Goal: Task Accomplishment & Management: Manage account settings

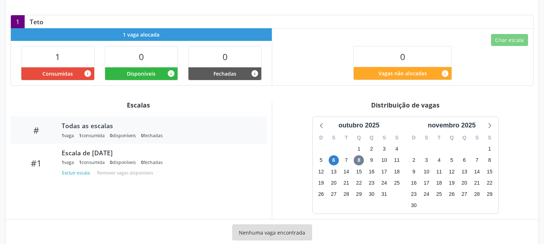
scroll to position [167, 0]
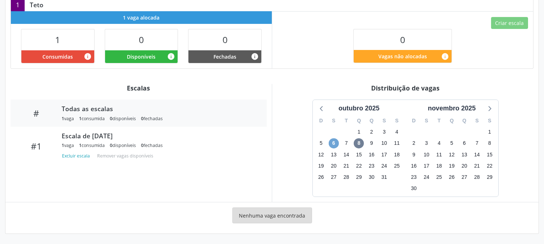
click at [337, 142] on span "6" at bounding box center [334, 144] width 10 height 10
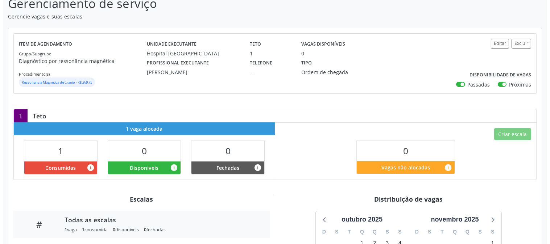
scroll to position [0, 0]
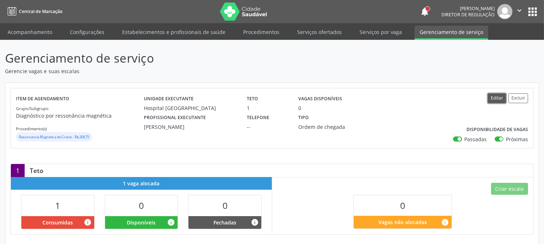
click at [494, 100] on button "Editar" at bounding box center [497, 99] width 18 height 10
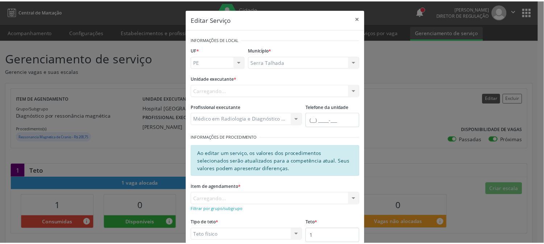
scroll to position [75, 0]
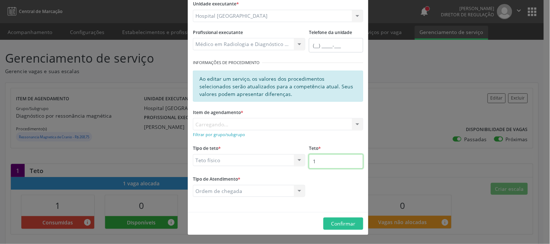
click at [338, 160] on input "1" at bounding box center [336, 161] width 54 height 15
type input "10"
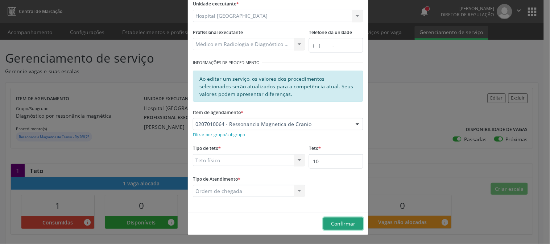
click at [324, 224] on button "Confirmar" at bounding box center [344, 224] width 40 height 12
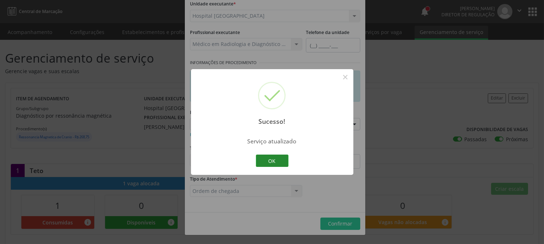
click at [280, 165] on button "OK" at bounding box center [272, 161] width 33 height 12
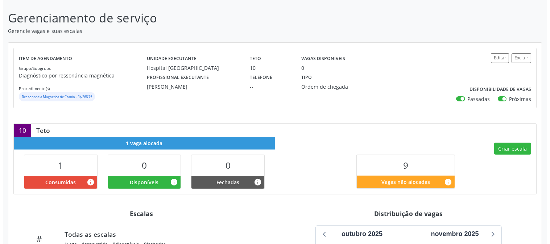
scroll to position [81, 0]
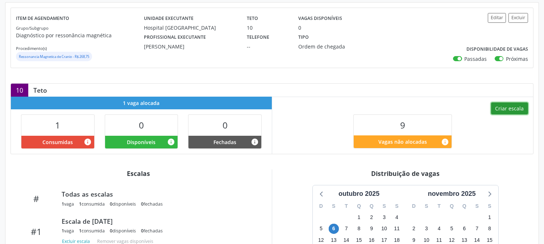
click at [505, 114] on button "Criar escala" at bounding box center [509, 109] width 37 height 12
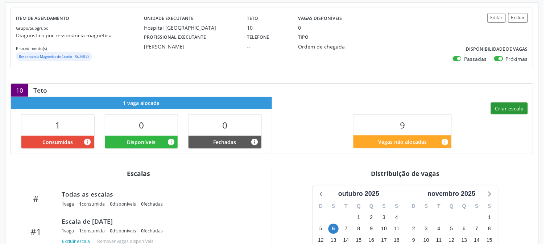
select select "9"
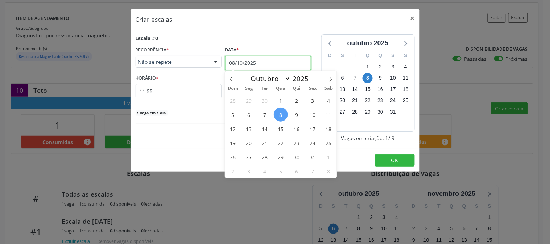
click at [240, 62] on input "08/10/2025" at bounding box center [268, 63] width 86 height 15
click at [251, 128] on span "13" at bounding box center [249, 129] width 14 height 14
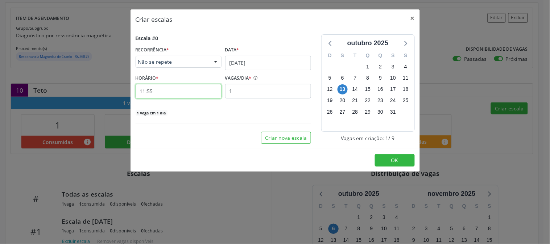
click at [206, 92] on input "11:55" at bounding box center [179, 91] width 86 height 15
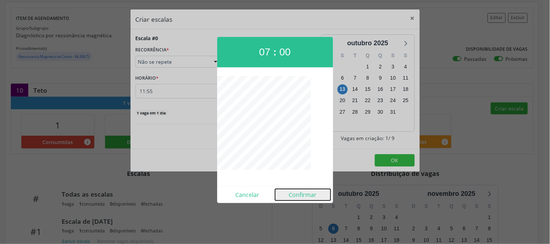
click at [292, 192] on button "Confirmar" at bounding box center [302, 195] width 55 height 12
type input "07:00"
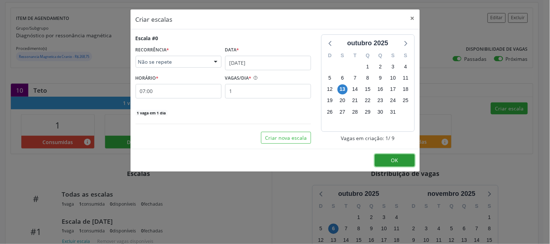
click at [396, 162] on span "OK" at bounding box center [394, 160] width 7 height 7
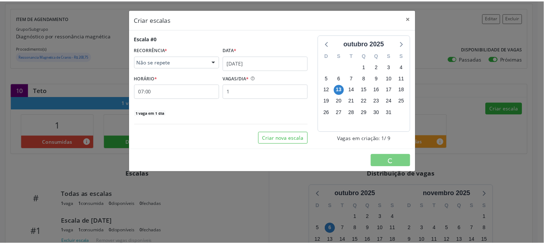
scroll to position [0, 0]
